Goal: Navigation & Orientation: Find specific page/section

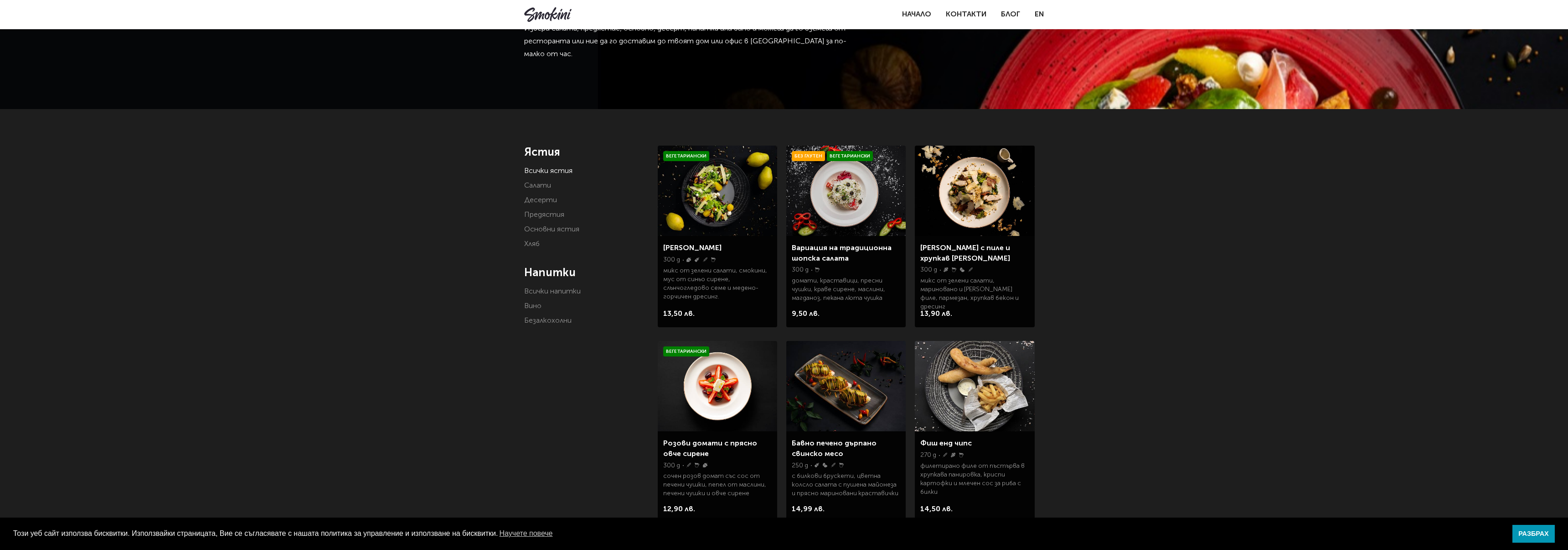
scroll to position [101, 0]
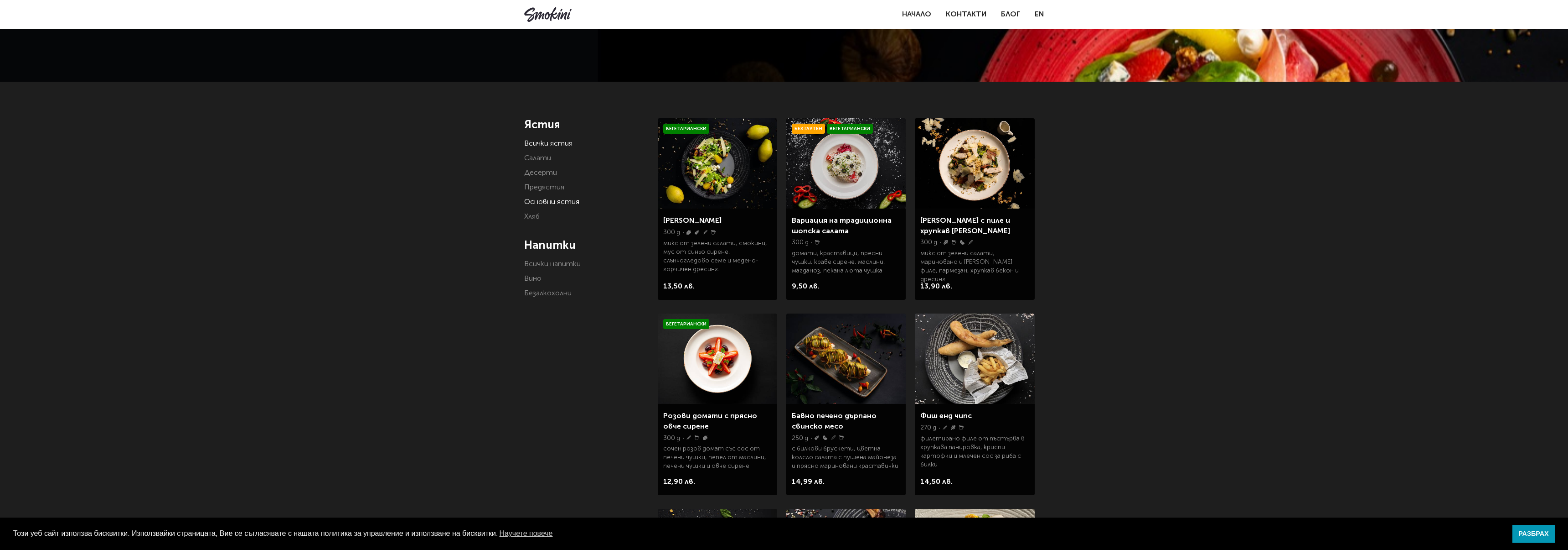
click at [547, 204] on link "Основни ястия" at bounding box center [552, 202] width 55 height 8
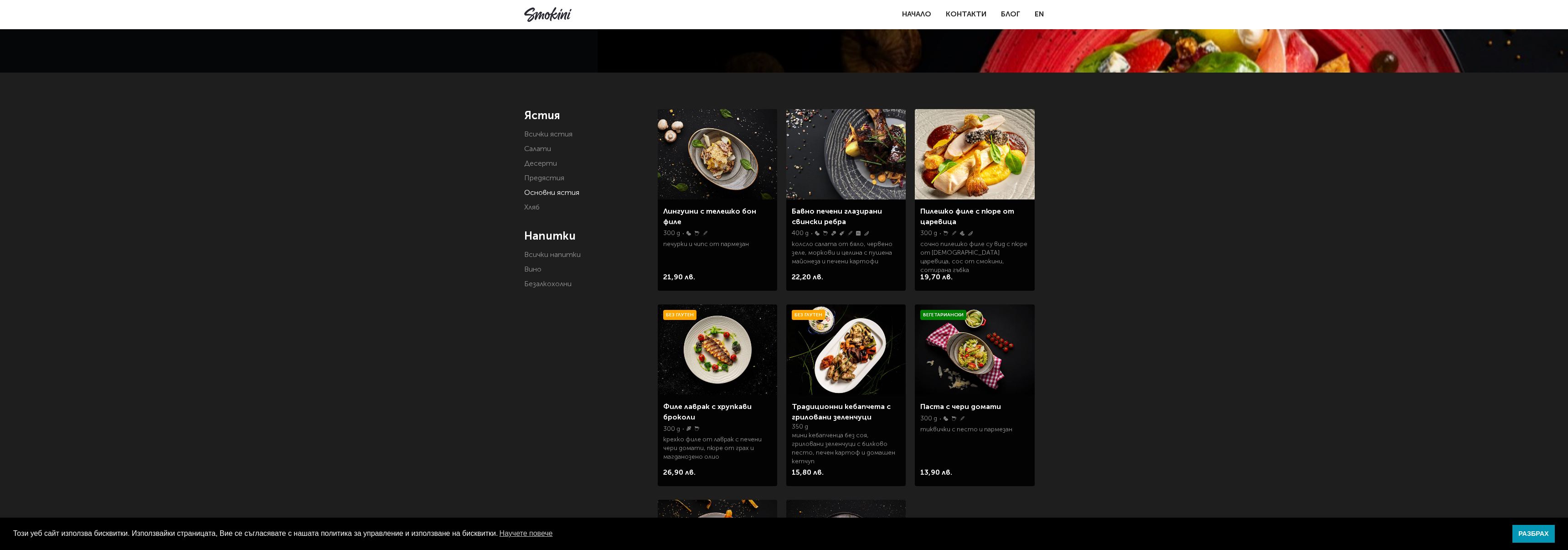
scroll to position [105, 0]
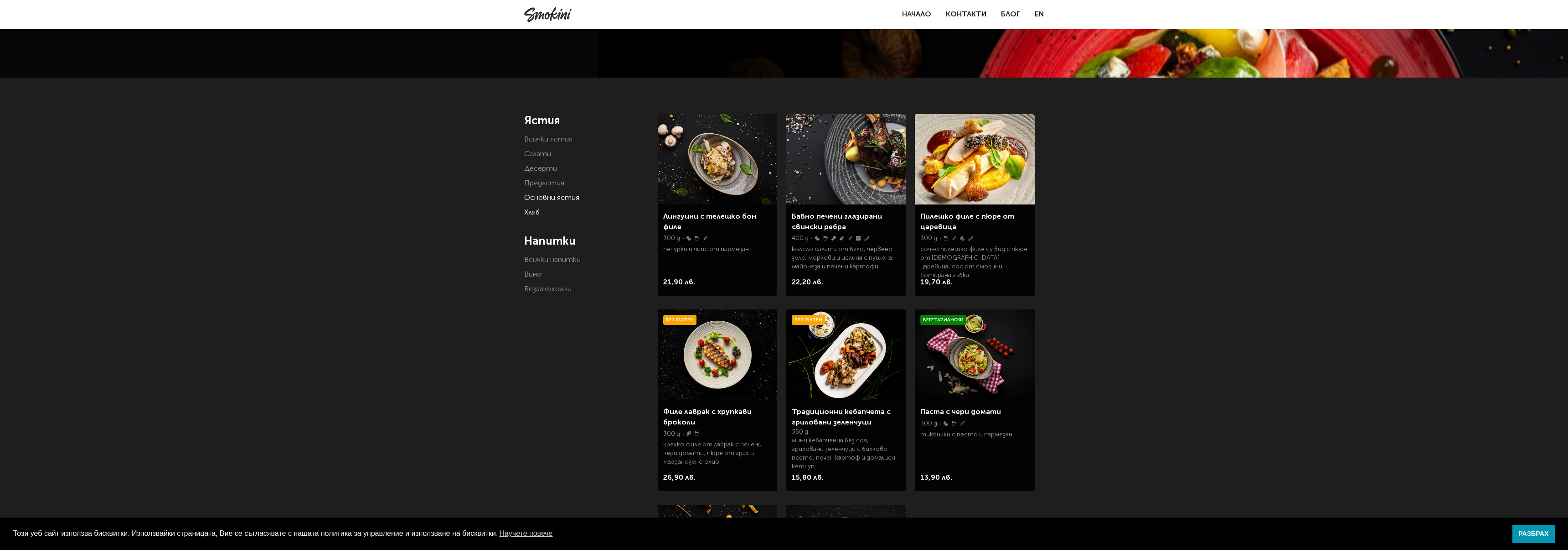
click at [530, 215] on link "Хляб" at bounding box center [532, 213] width 15 height 8
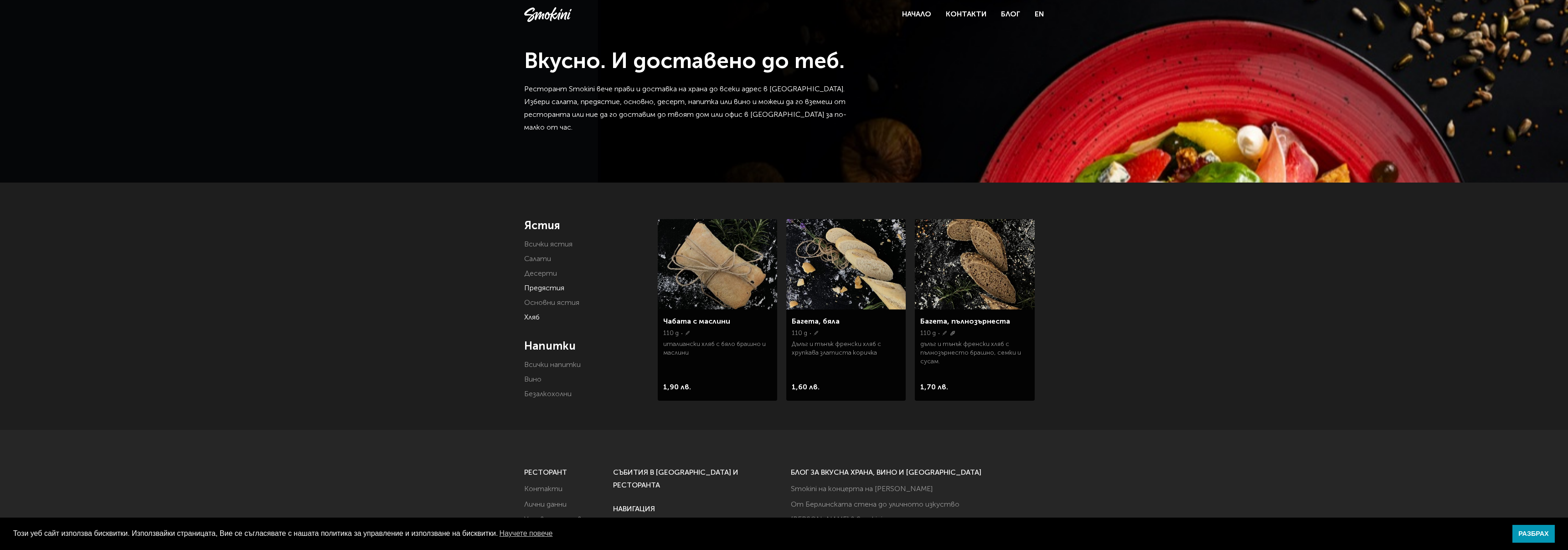
click at [550, 288] on link "Предястия" at bounding box center [544, 288] width 40 height 8
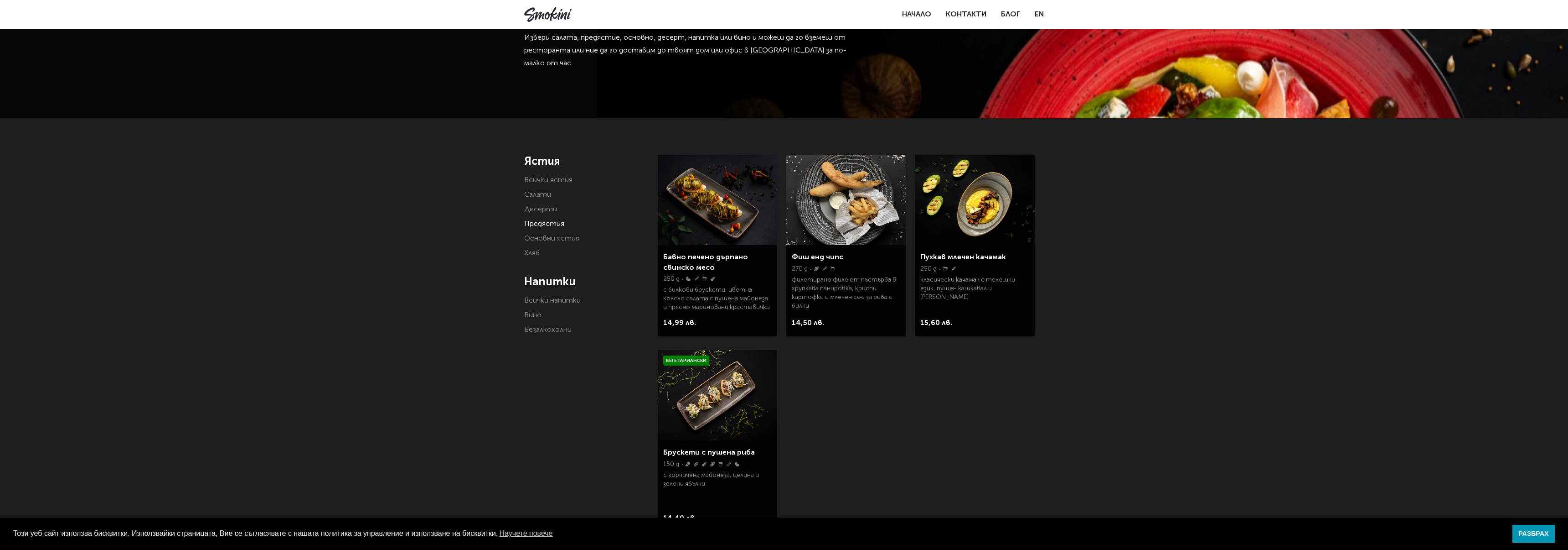
scroll to position [70, 0]
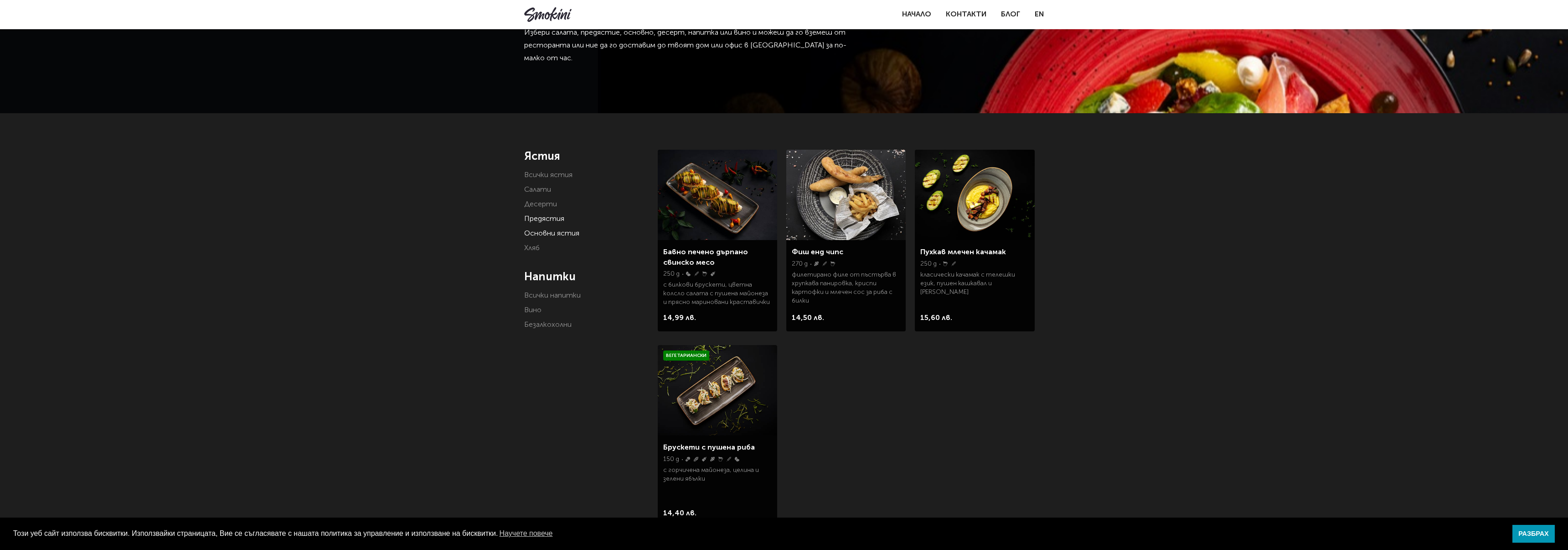
click at [551, 235] on link "Основни ястия" at bounding box center [552, 234] width 55 height 8
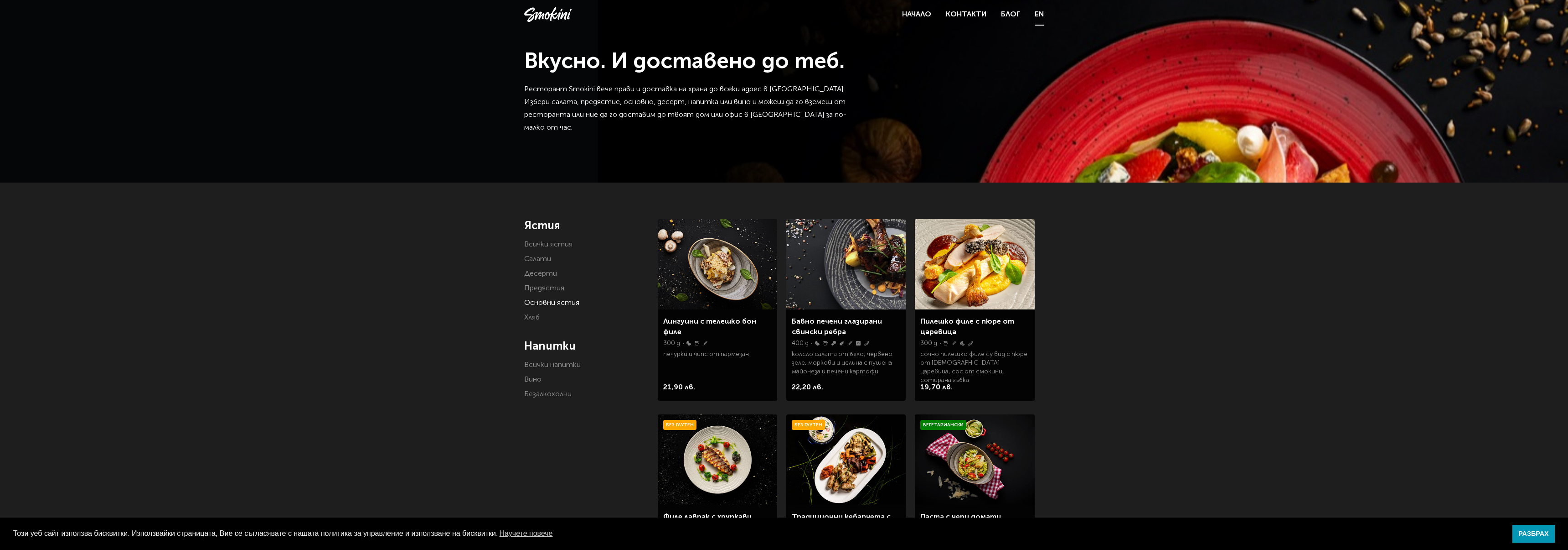
click at [1041, 11] on link "EN" at bounding box center [1040, 15] width 9 height 13
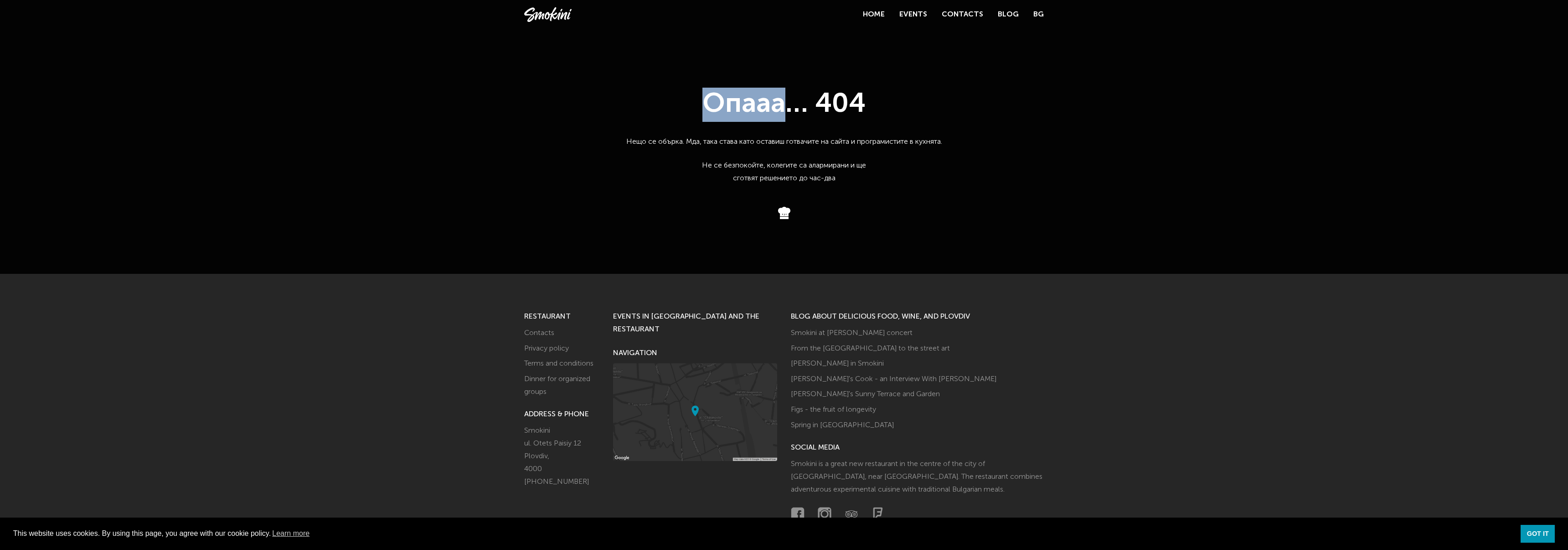
drag, startPoint x: 705, startPoint y: 105, endPoint x: 794, endPoint y: 101, distance: 89.1
click at [794, 101] on h1 "Опааа… 404" at bounding box center [784, 104] width 342 height 34
click at [881, 15] on link "Home" at bounding box center [874, 15] width 22 height 8
